Goal: Task Accomplishment & Management: Manage account settings

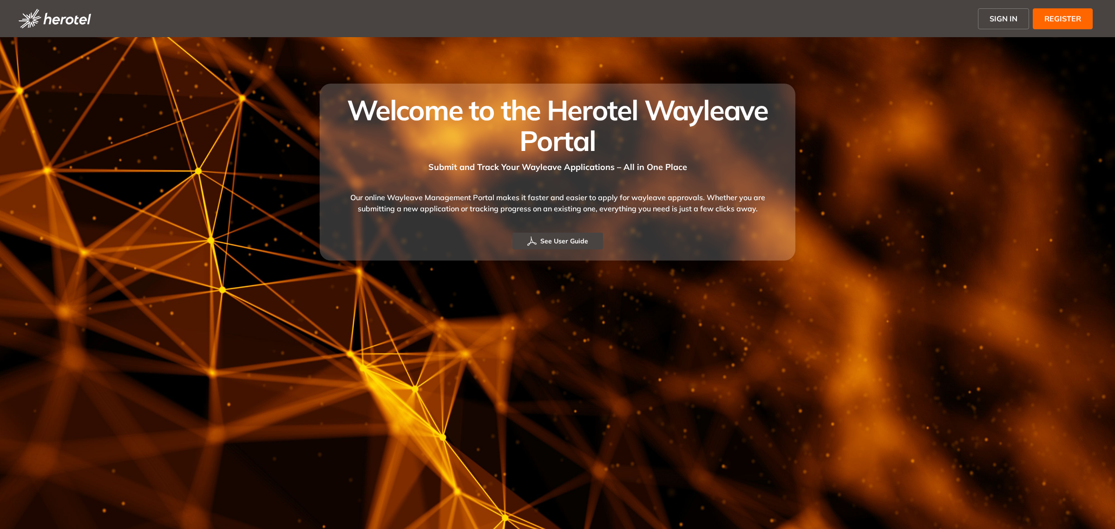
click at [999, 20] on span "SIGN IN" at bounding box center [1004, 18] width 28 height 11
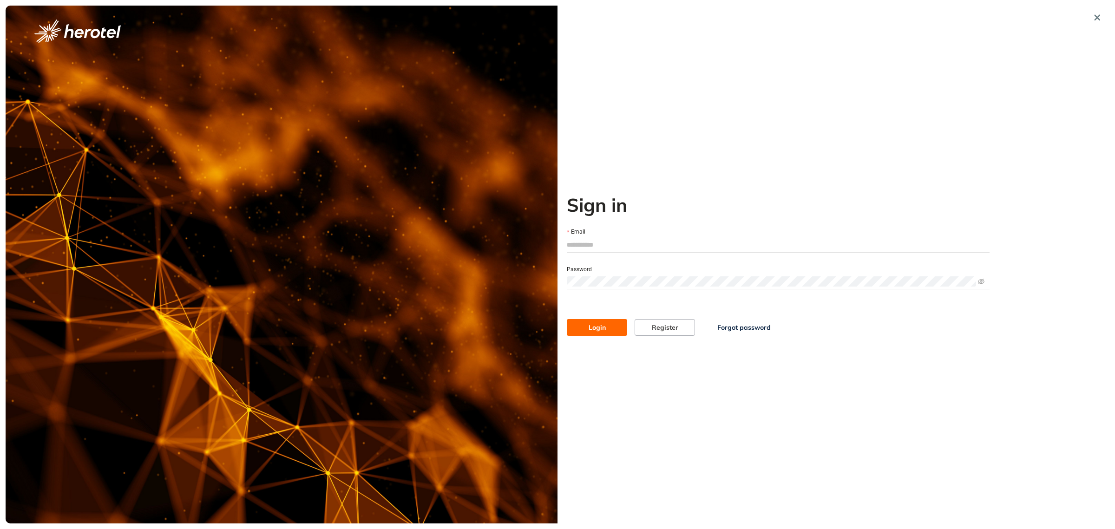
type input "**********"
click at [580, 328] on button "Login" at bounding box center [597, 327] width 60 height 17
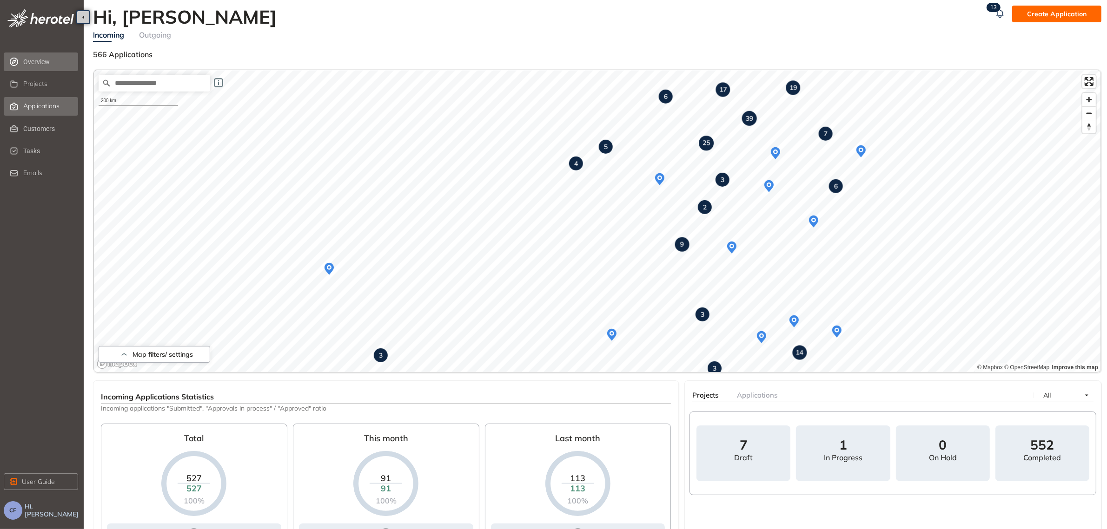
click at [56, 106] on span "Applications" at bounding box center [41, 106] width 36 height 8
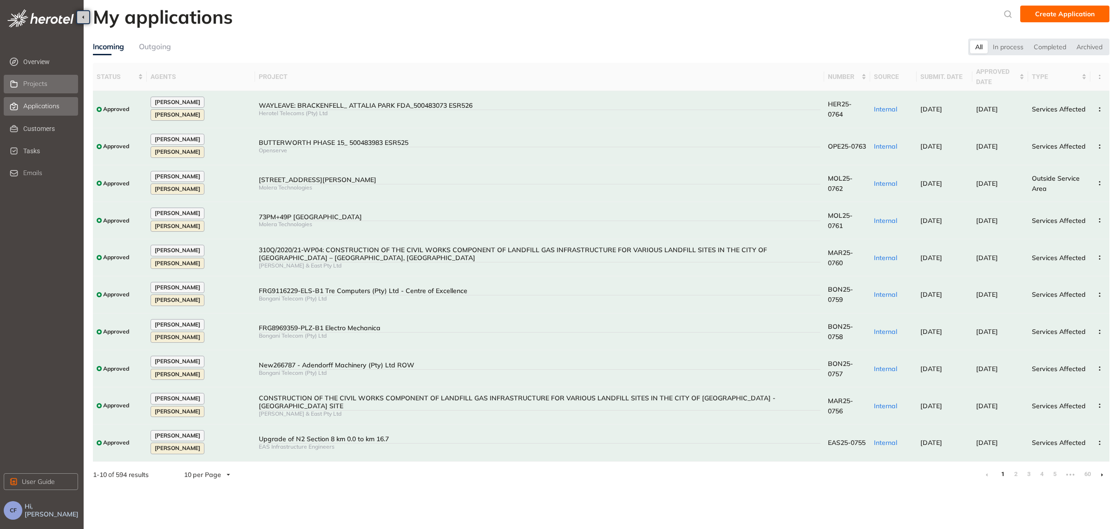
click at [17, 85] on icon at bounding box center [13, 83] width 7 height 7
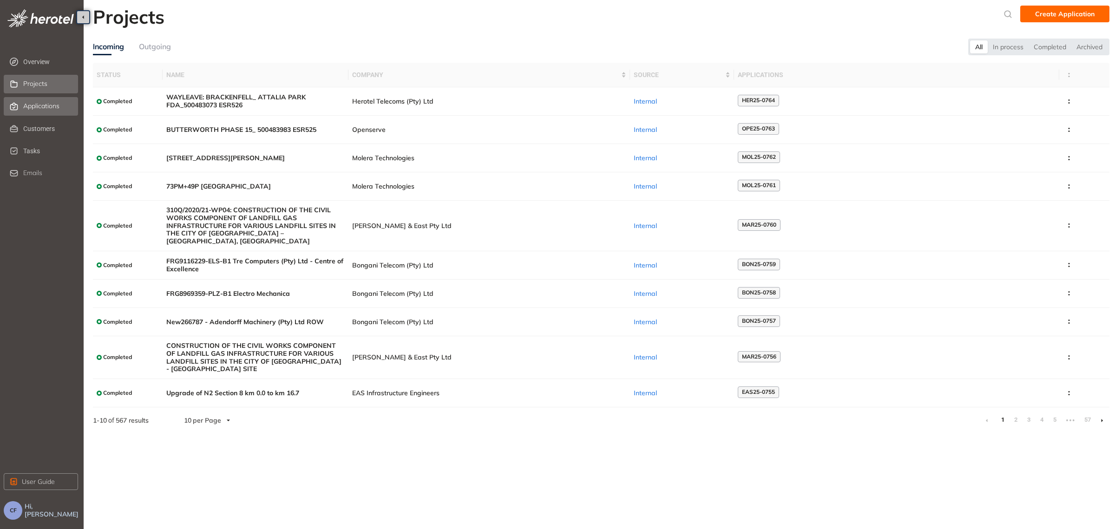
click at [56, 107] on span "Applications" at bounding box center [41, 106] width 36 height 8
